Goal: Information Seeking & Learning: Find contact information

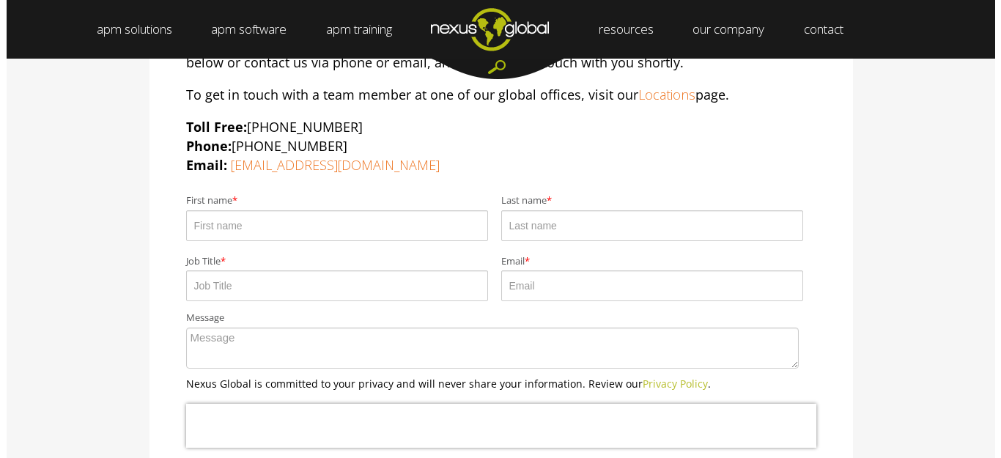
scroll to position [277, 0]
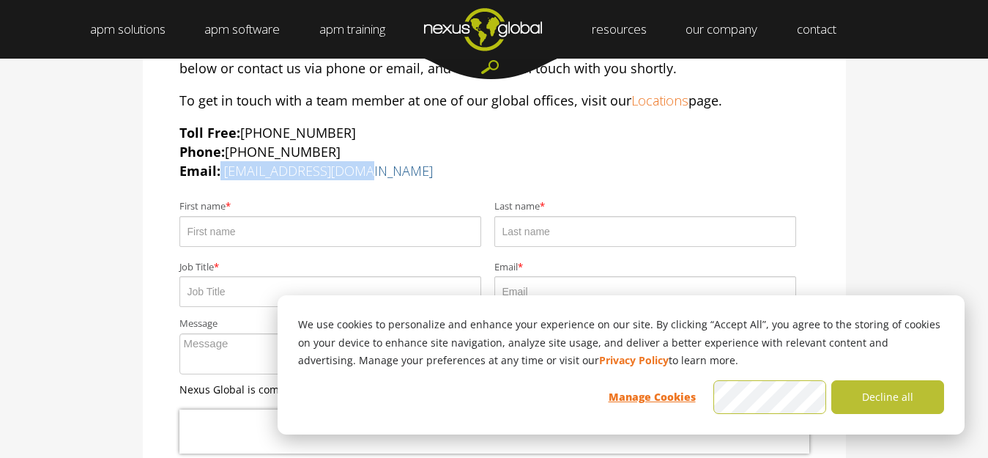
drag, startPoint x: 222, startPoint y: 171, endPoint x: 354, endPoint y: 175, distance: 132.6
click at [354, 175] on p "Toll Free: [PHONE_NUMBER] Phone: [PHONE_NUMBER] Email: [EMAIL_ADDRESS][DOMAIN_N…" at bounding box center [494, 151] width 630 height 57
copy p "[EMAIL_ADDRESS][DOMAIN_NAME]"
